Goal: Transaction & Acquisition: Purchase product/service

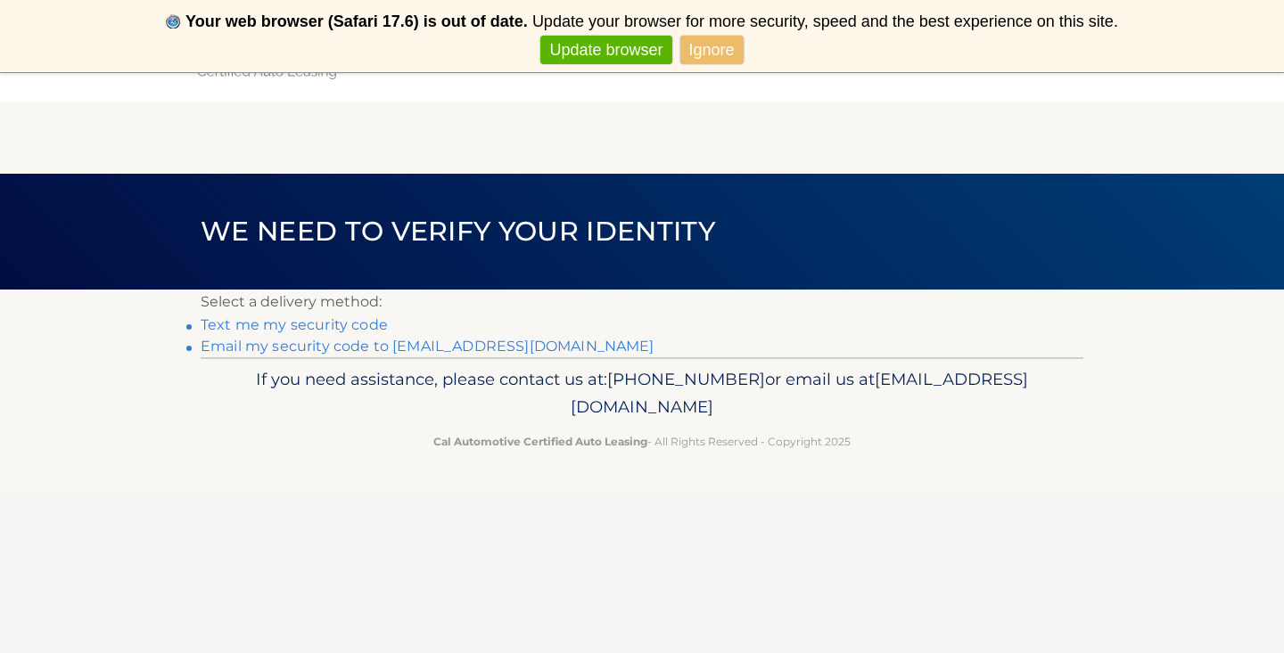
click at [453, 342] on link "Email my security code to [EMAIL_ADDRESS][DOMAIN_NAME]" at bounding box center [428, 346] width 454 height 17
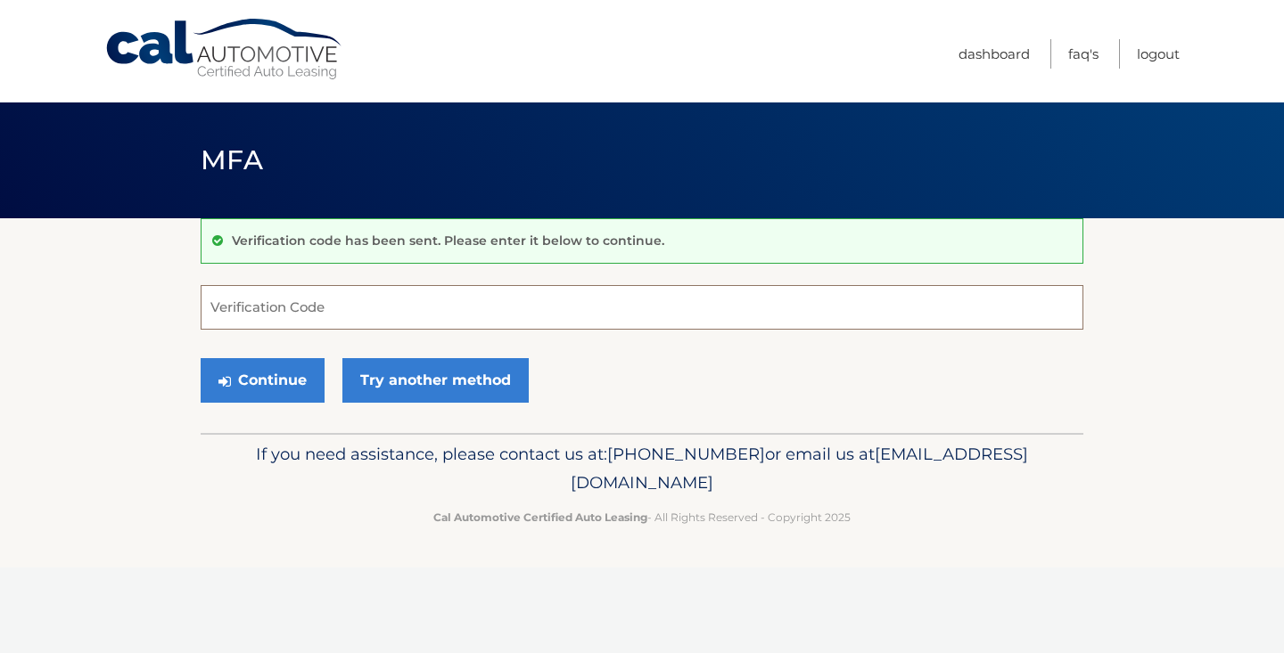
click at [448, 303] on input "Verification Code" at bounding box center [642, 307] width 882 height 45
type input "013606"
click at [272, 396] on button "Continue" at bounding box center [263, 380] width 124 height 45
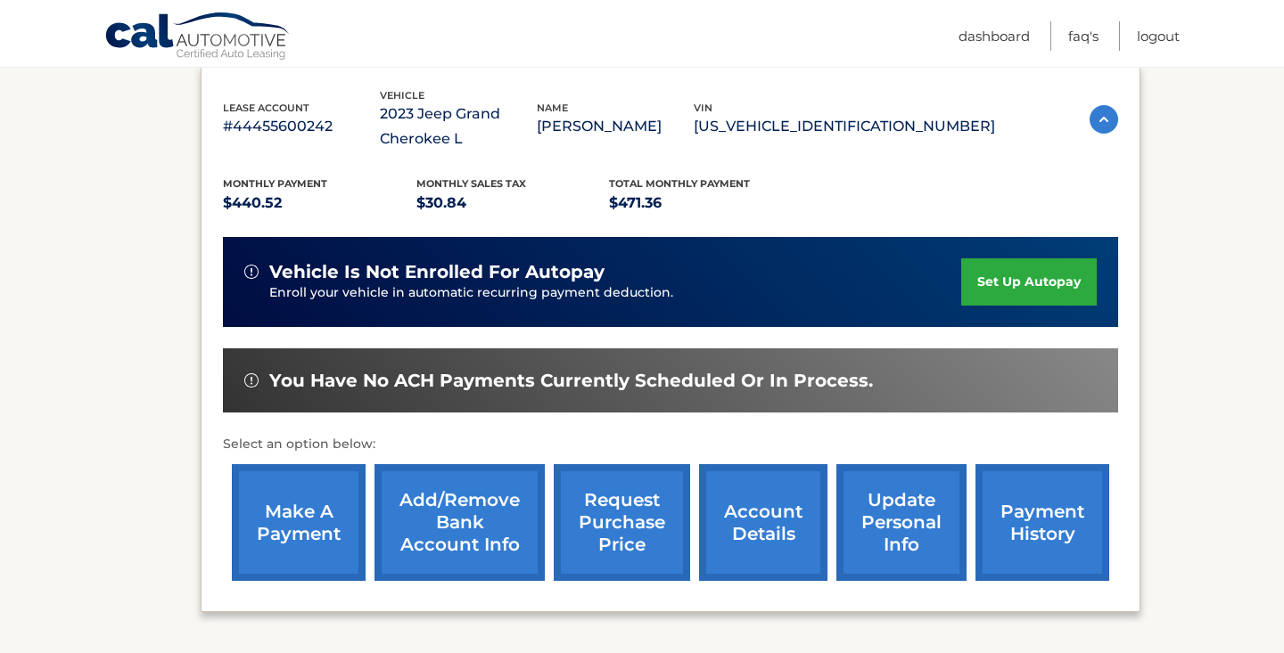
scroll to position [307, 0]
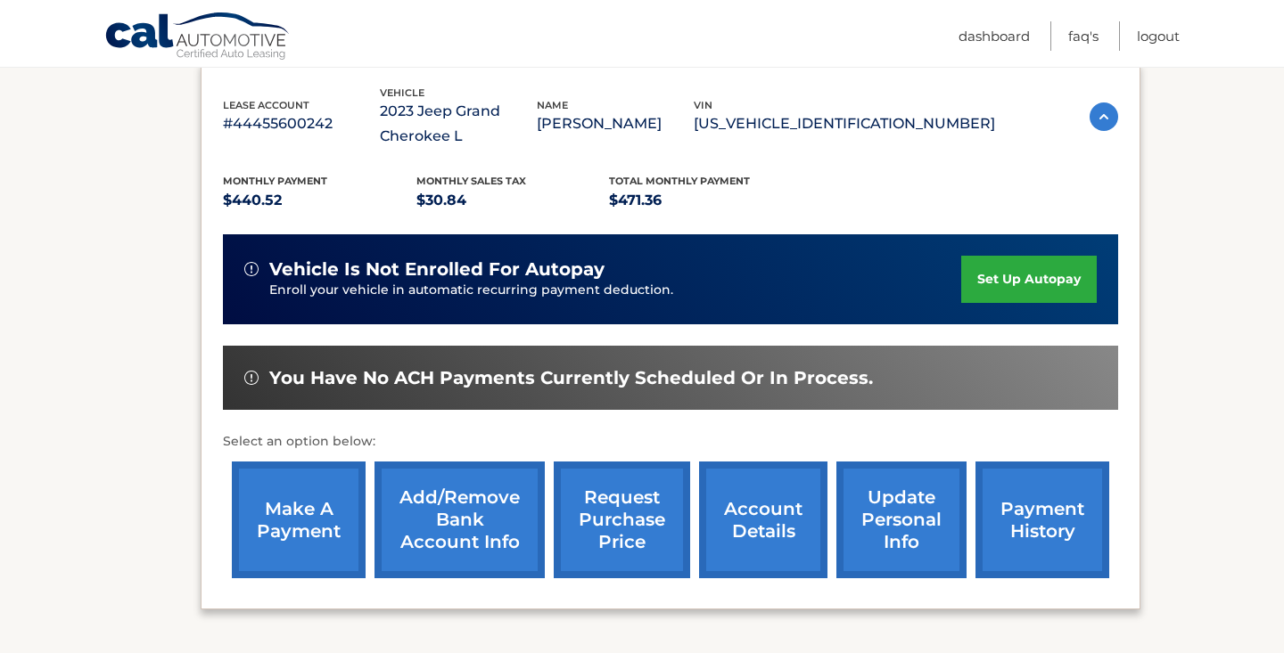
click at [324, 522] on link "make a payment" at bounding box center [299, 520] width 134 height 117
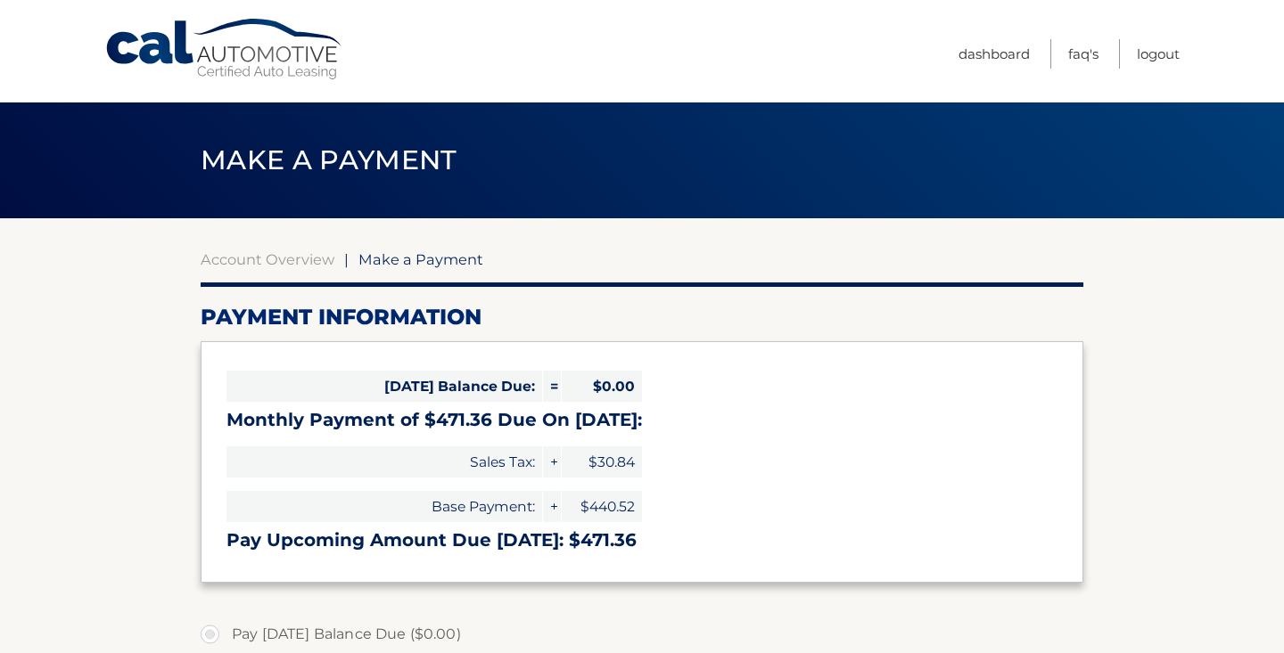
select select "NDE2ZmFkYjQtZTc5Yy00MzgyLWE4ZmEtYjU0ODc2ZjIwODhm"
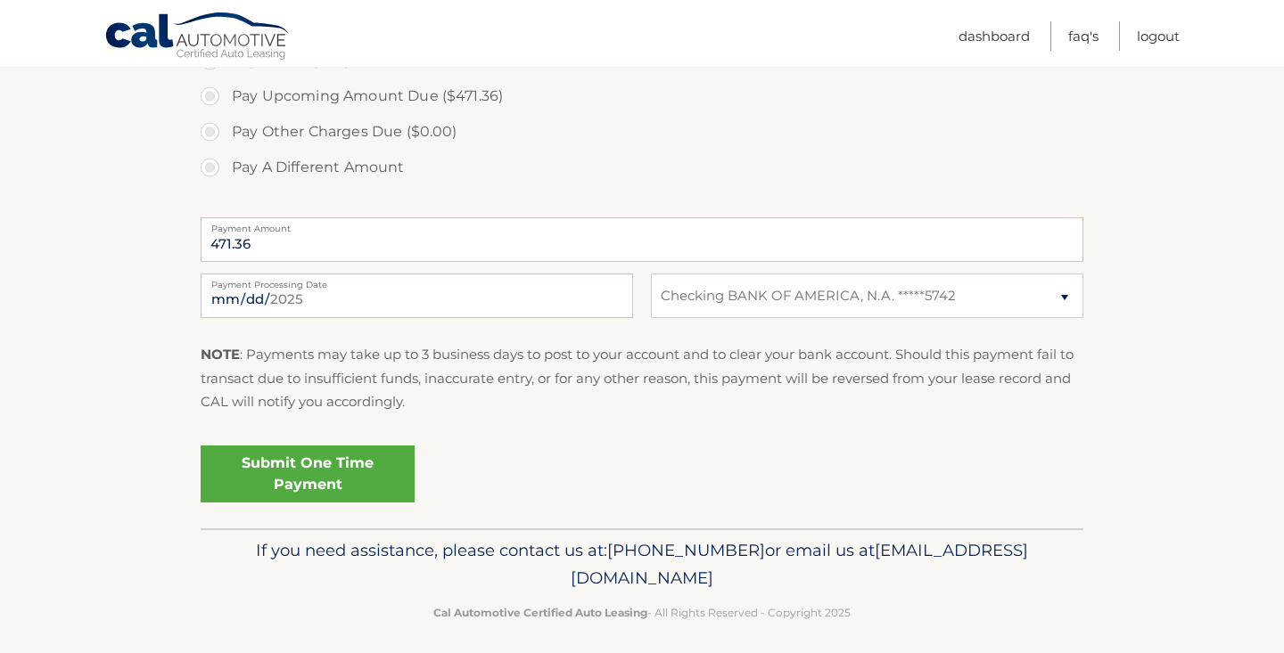
scroll to position [613, 0]
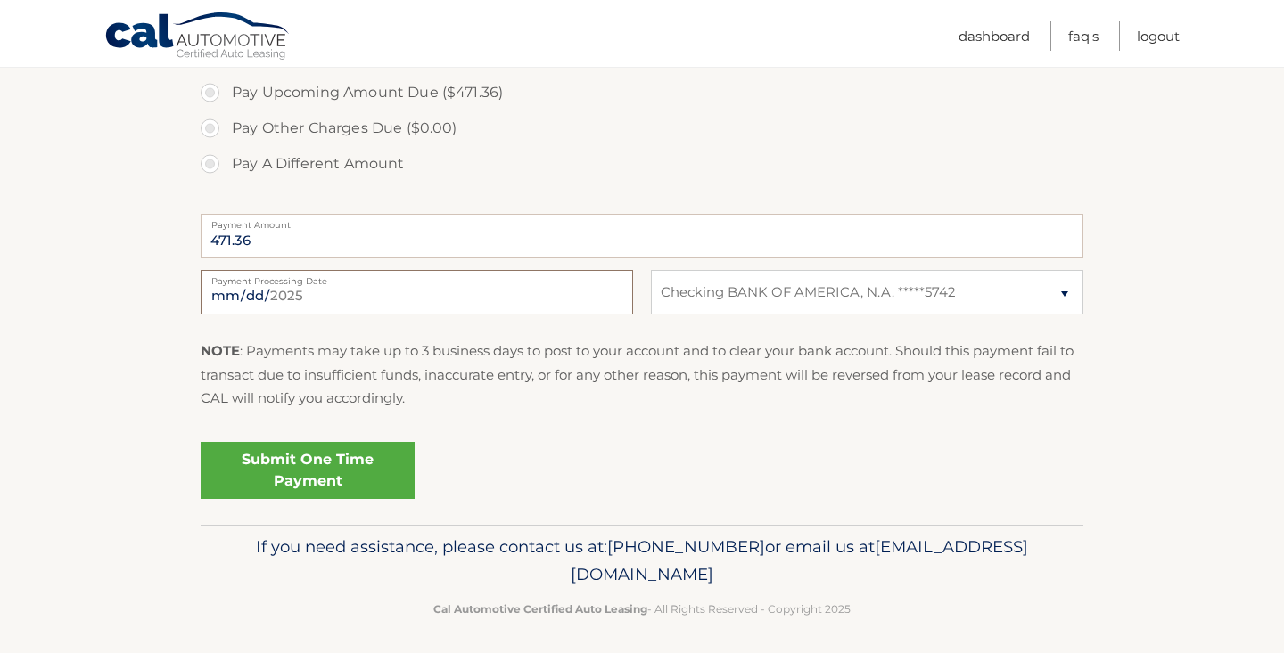
click at [570, 283] on input "2025-09-02" at bounding box center [417, 292] width 432 height 45
type input "2025-09-15"
click at [494, 450] on div "Submit One Time Payment" at bounding box center [642, 467] width 882 height 64
click at [328, 459] on link "Submit One Time Payment" at bounding box center [308, 470] width 214 height 57
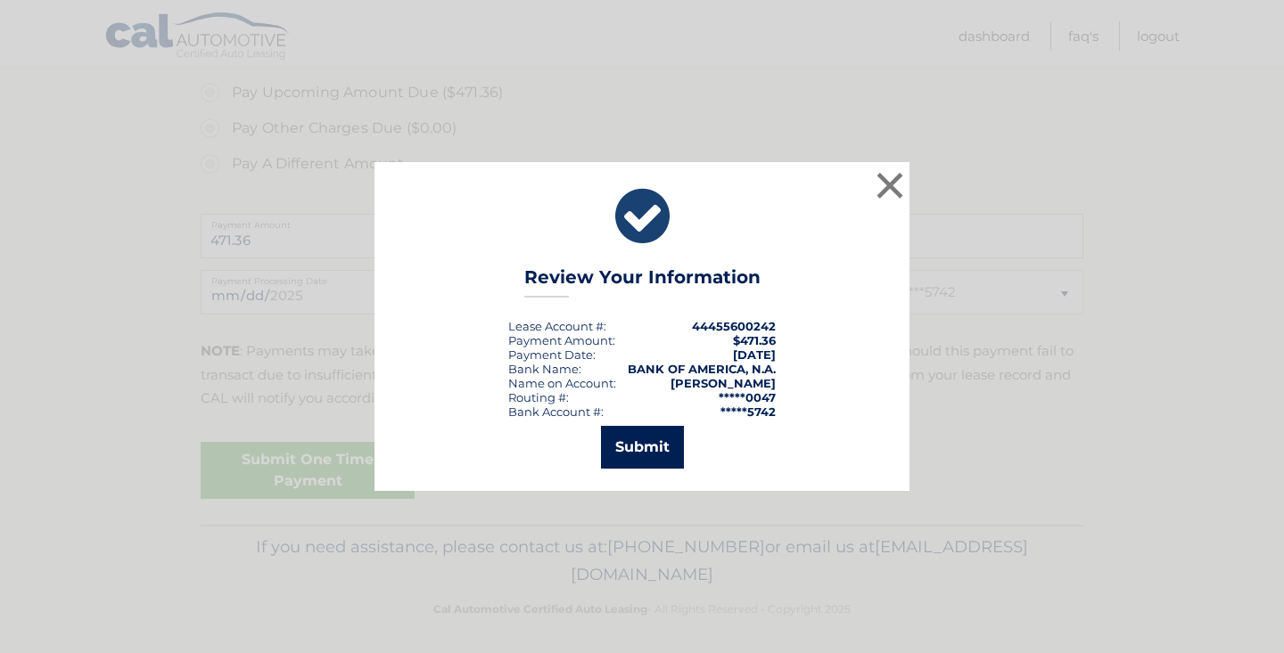
click at [660, 434] on button "Submit" at bounding box center [642, 447] width 83 height 43
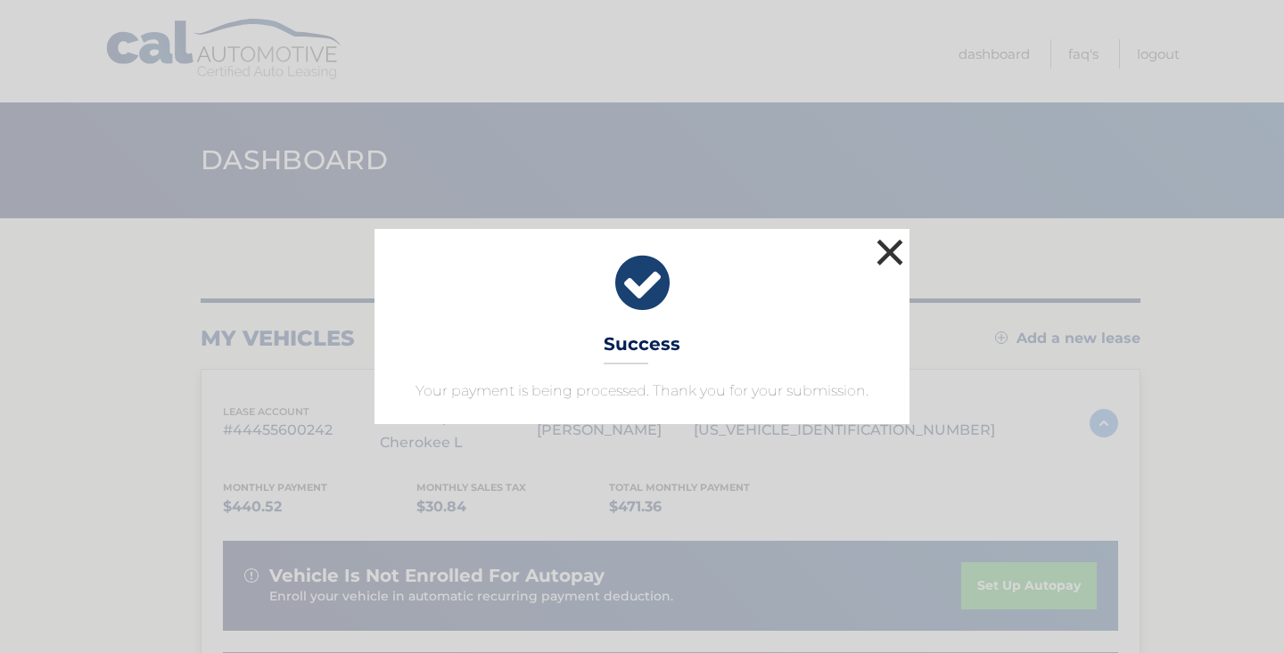
click at [882, 250] on button "×" at bounding box center [890, 252] width 36 height 36
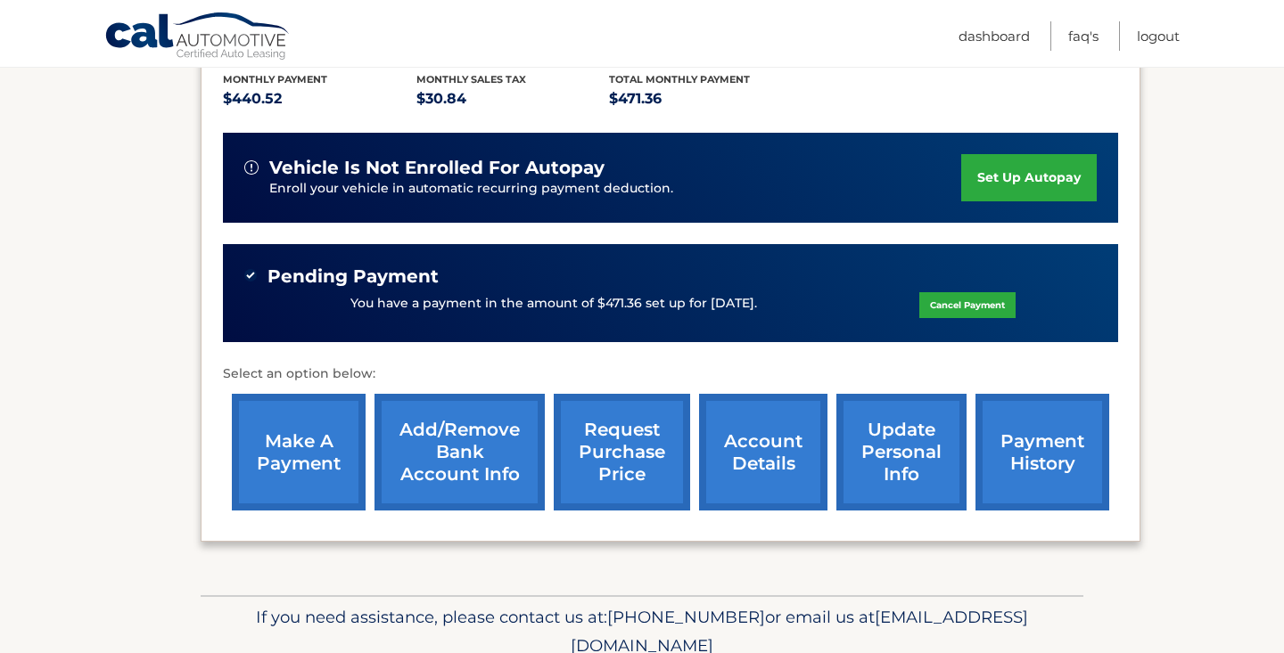
scroll to position [410, 0]
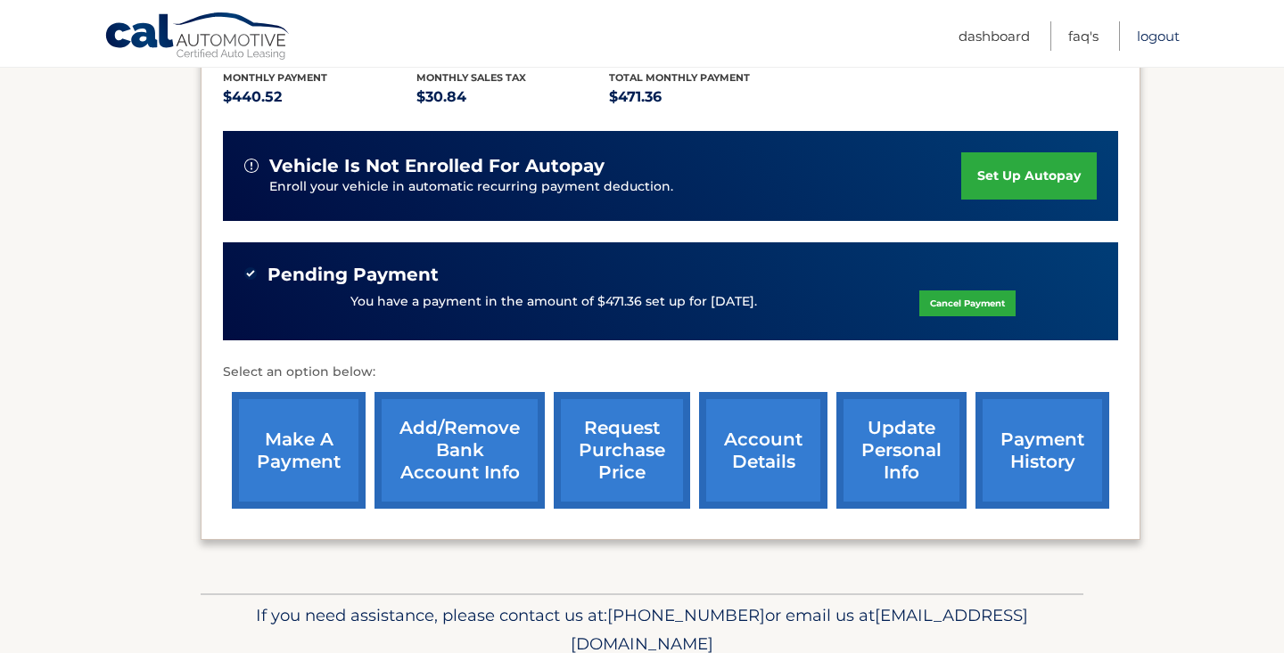
click at [1154, 38] on link "Logout" at bounding box center [1157, 35] width 43 height 29
